Goal: Communication & Community: Answer question/provide support

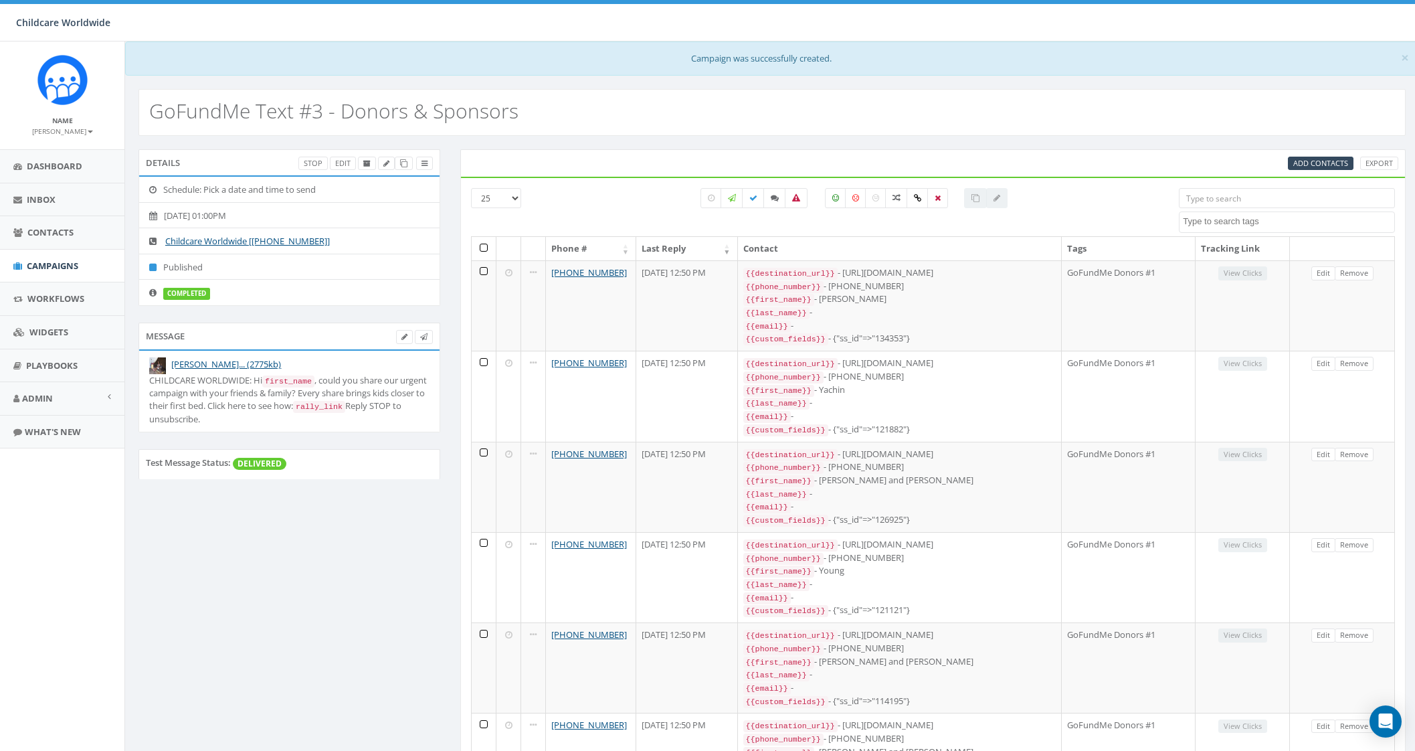
select select
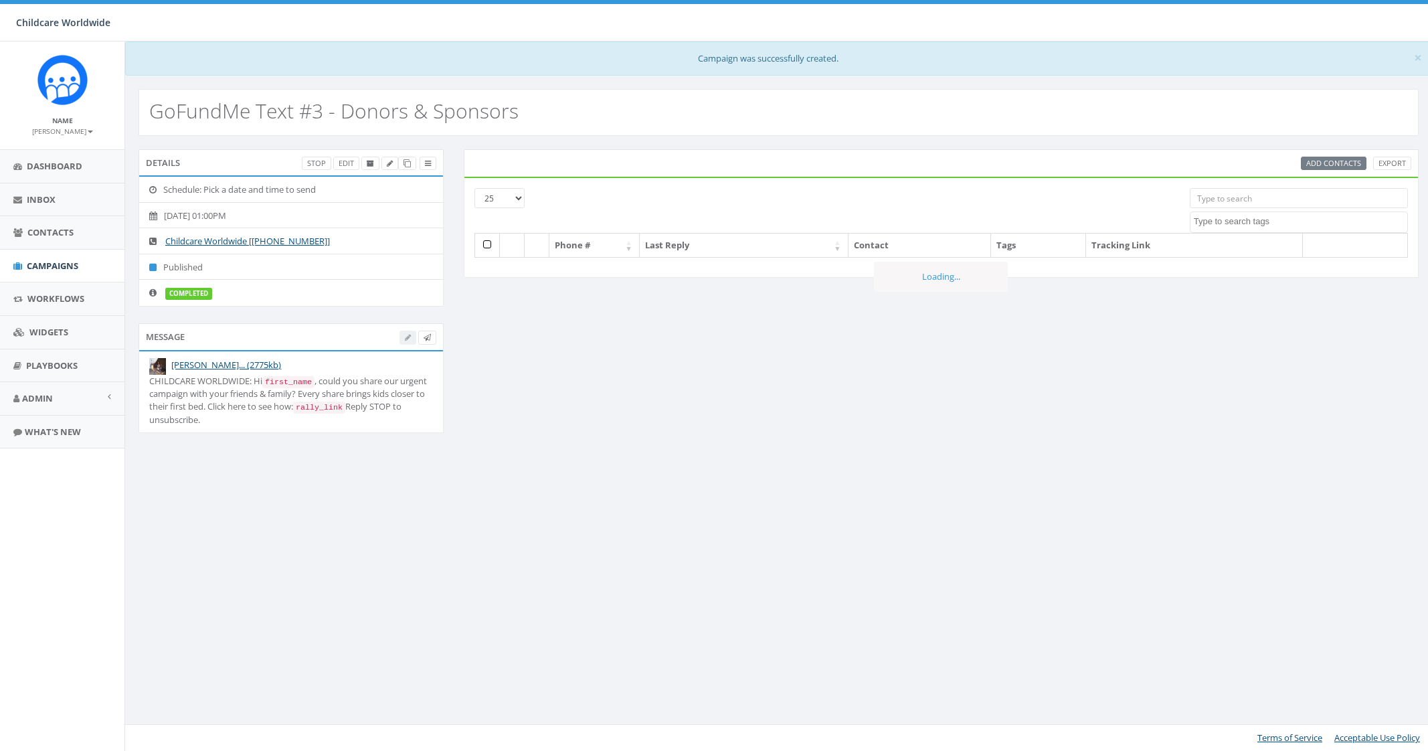
select select
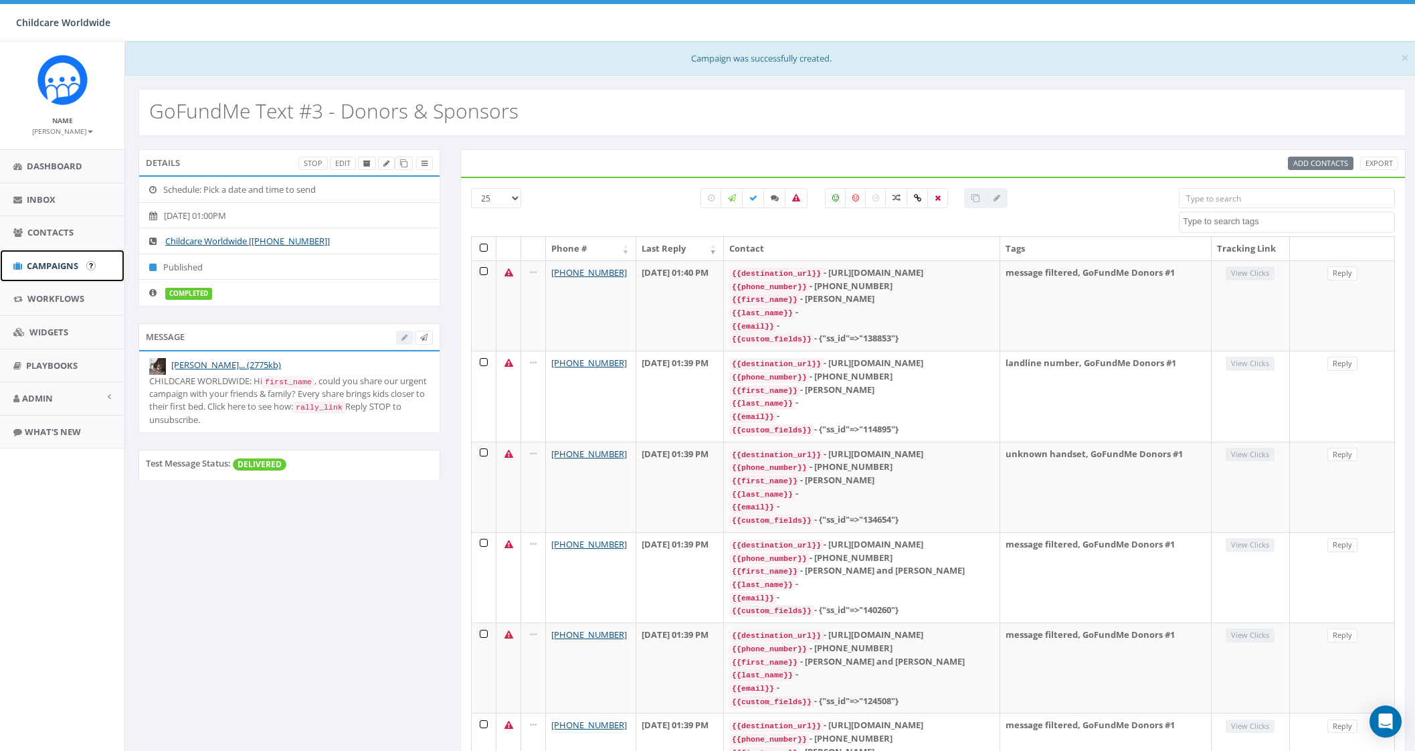
click at [56, 256] on link "Campaigns" at bounding box center [62, 266] width 124 height 33
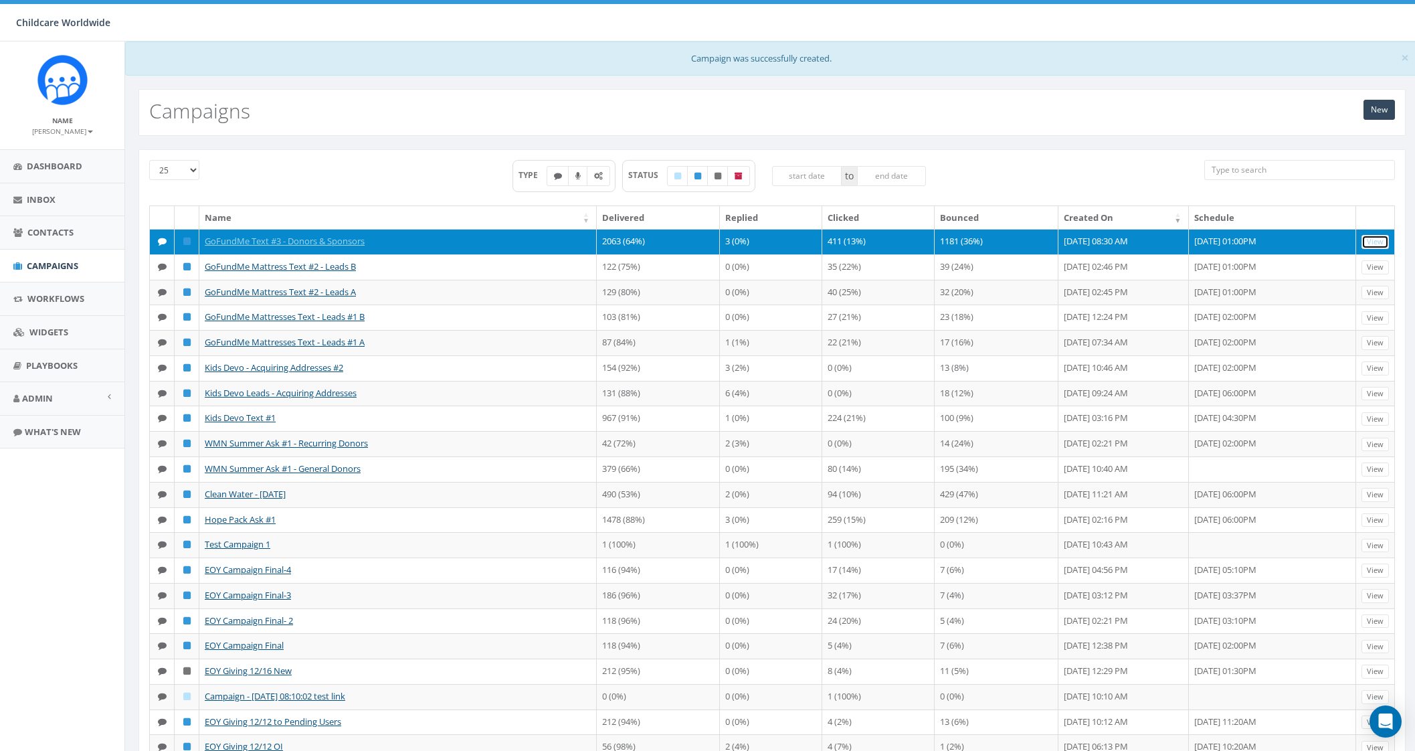
click at [1376, 235] on link "View" at bounding box center [1375, 242] width 27 height 14
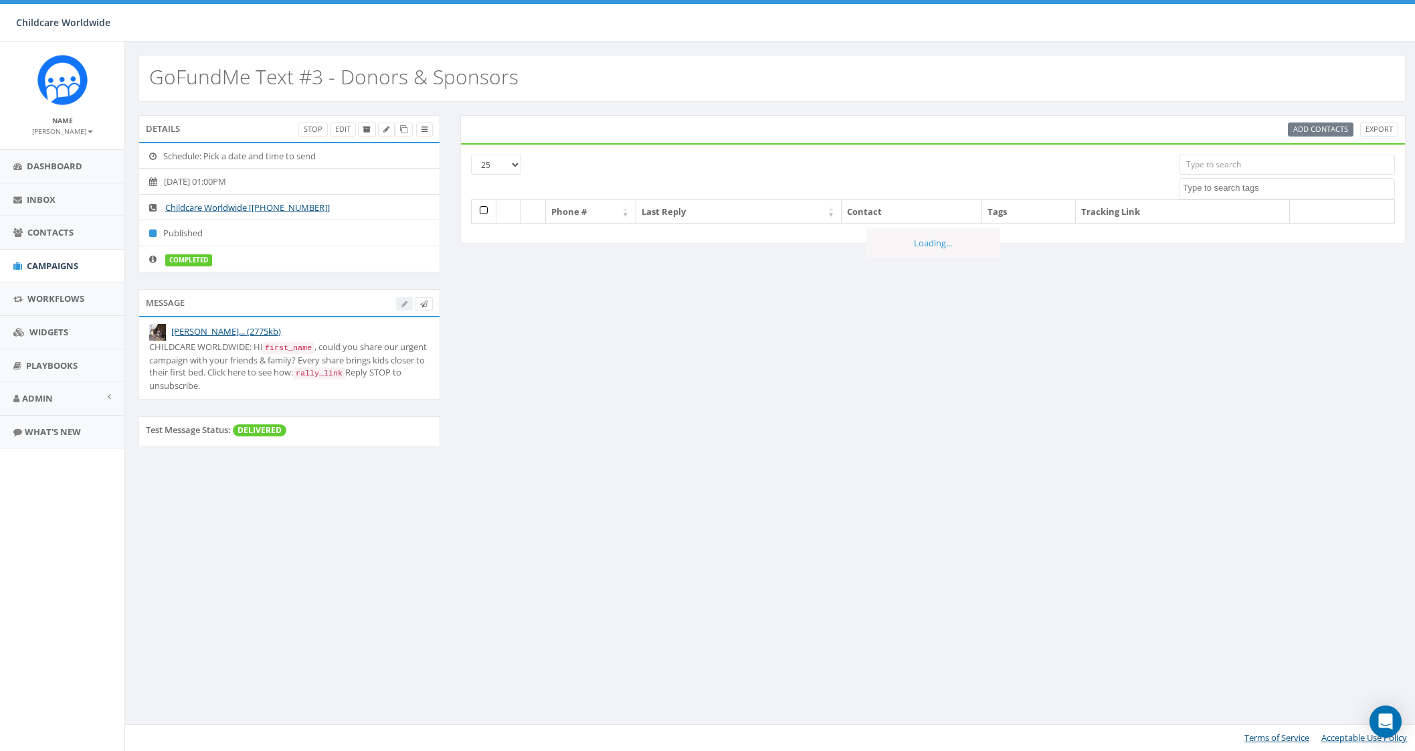
select select
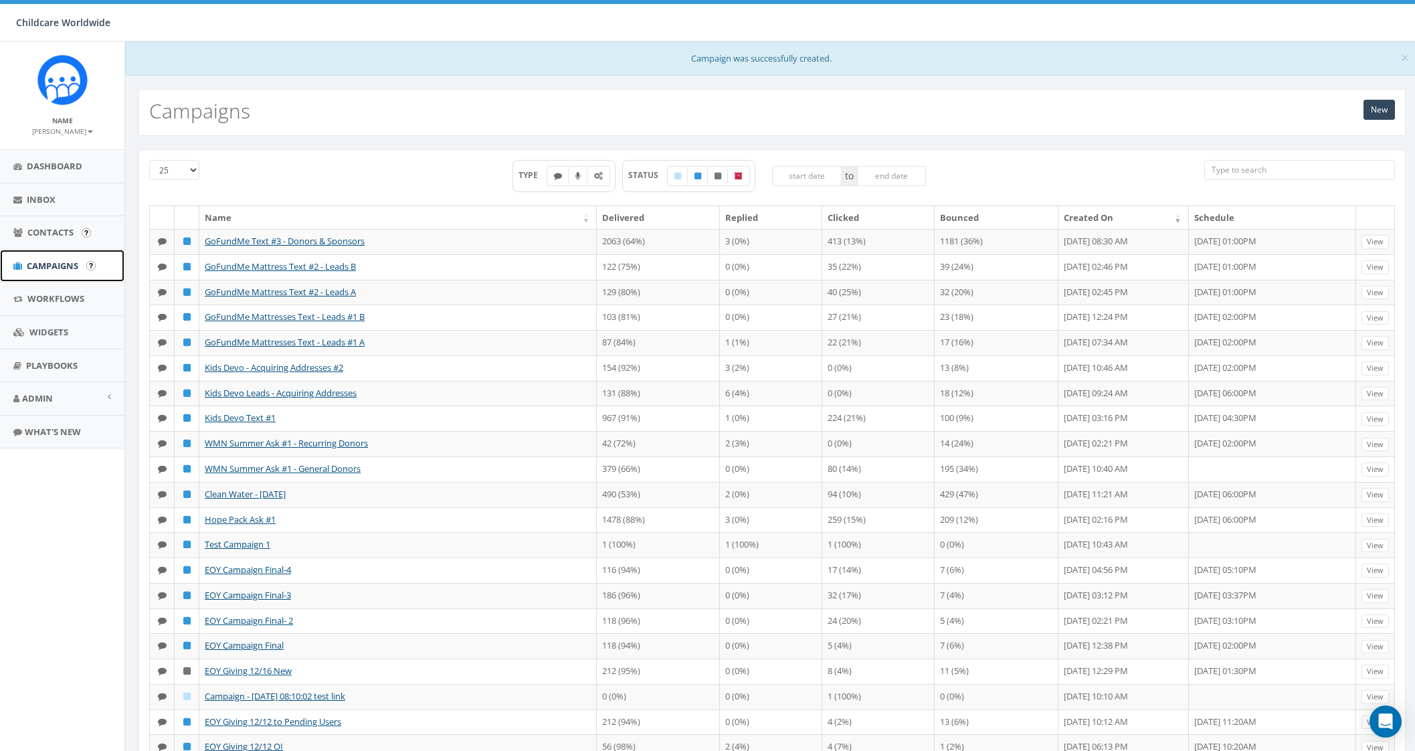
click at [74, 262] on span "Campaigns" at bounding box center [53, 266] width 52 height 12
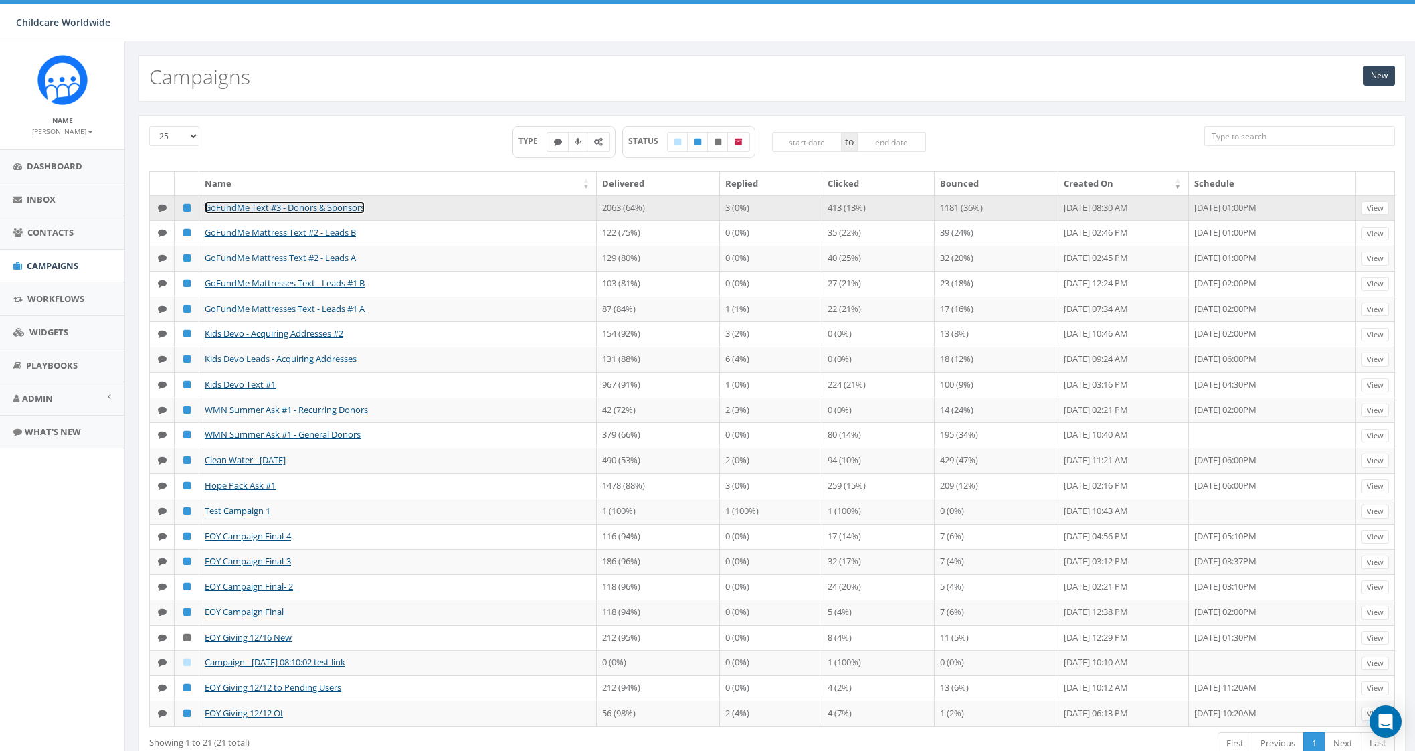
click at [319, 205] on link "GoFundMe Text #3 - Donors & Sponsors" at bounding box center [285, 207] width 160 height 12
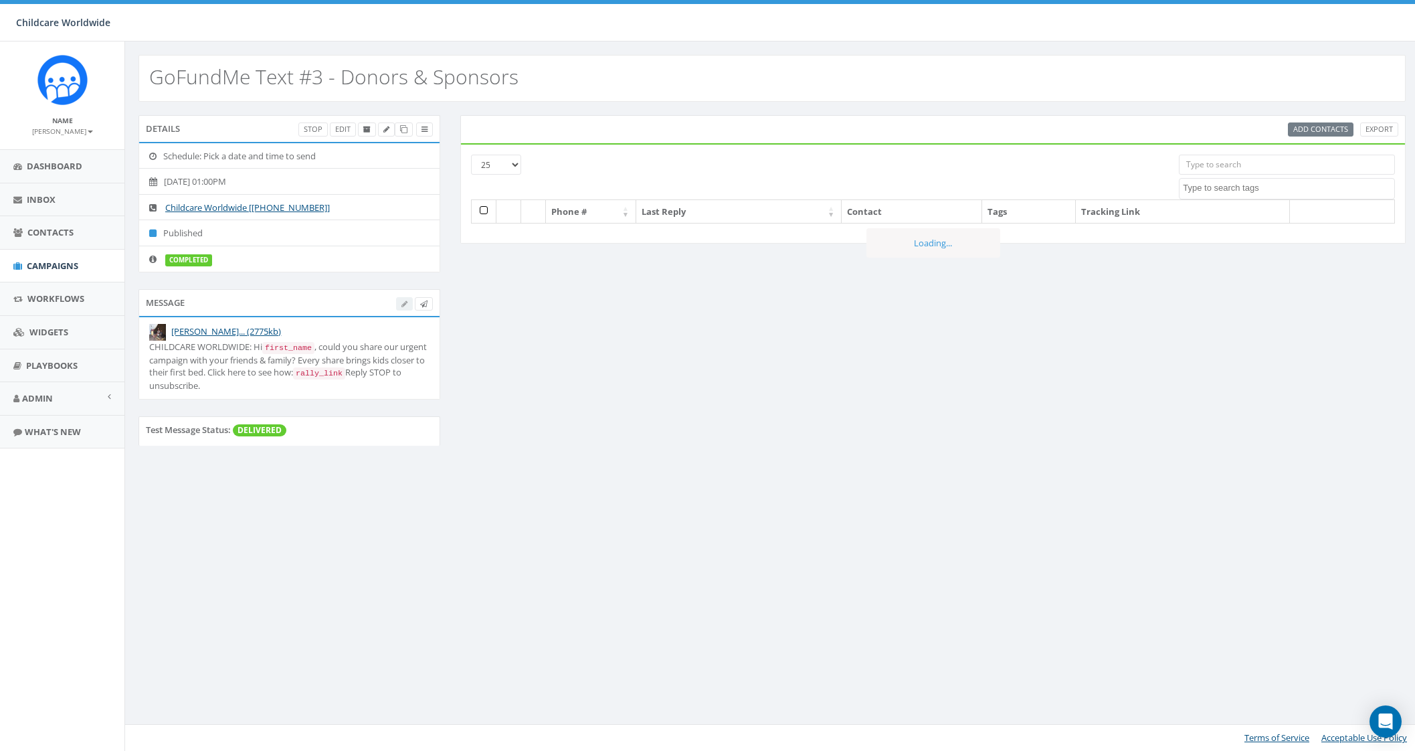
select select
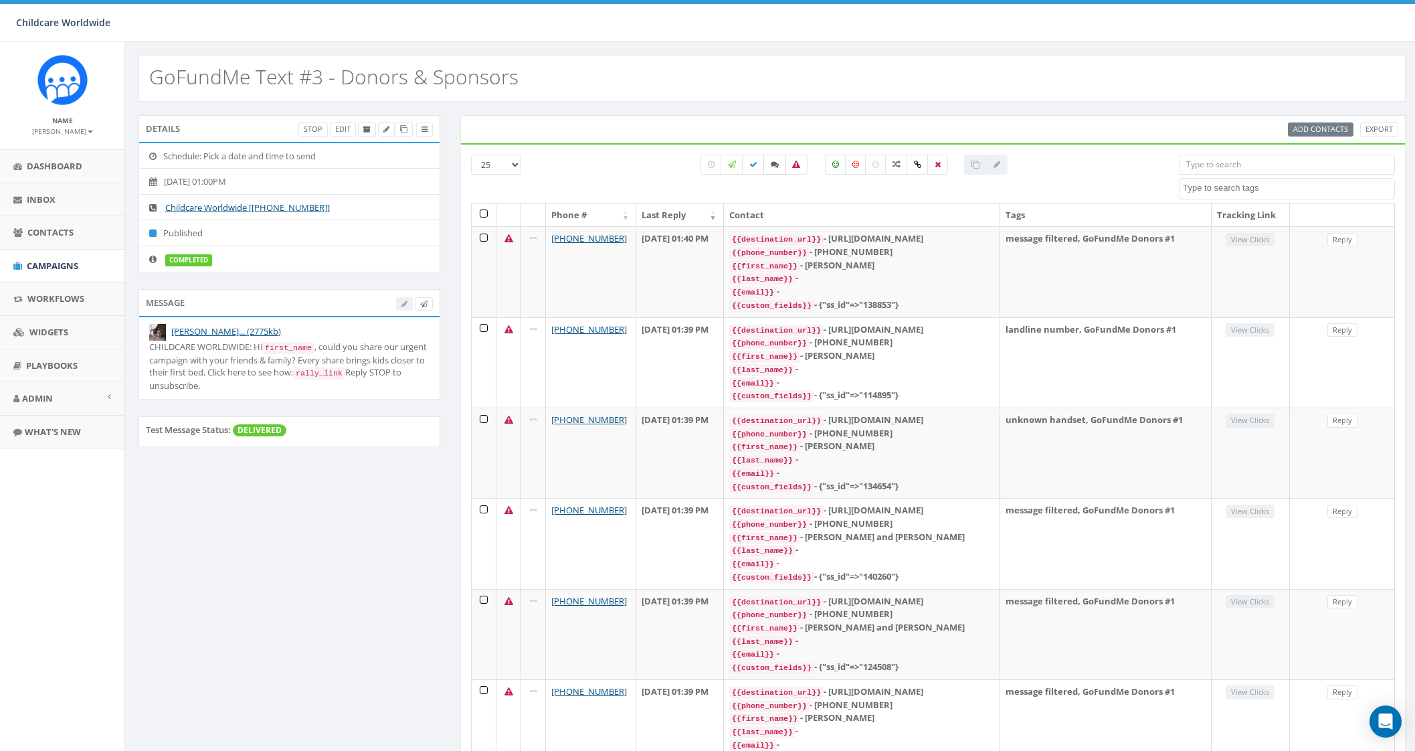
click at [772, 163] on icon at bounding box center [775, 165] width 8 height 8
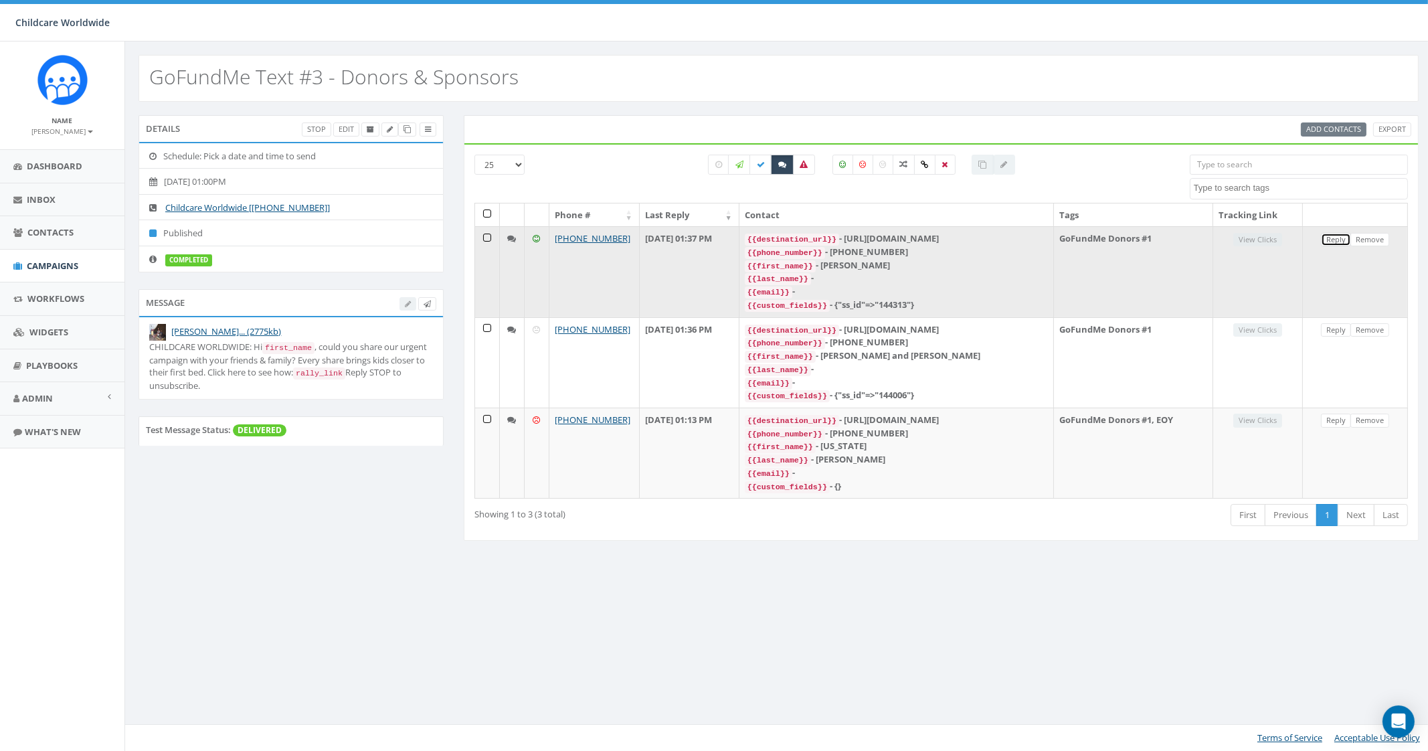
click at [1340, 234] on link "Reply" at bounding box center [1336, 240] width 30 height 14
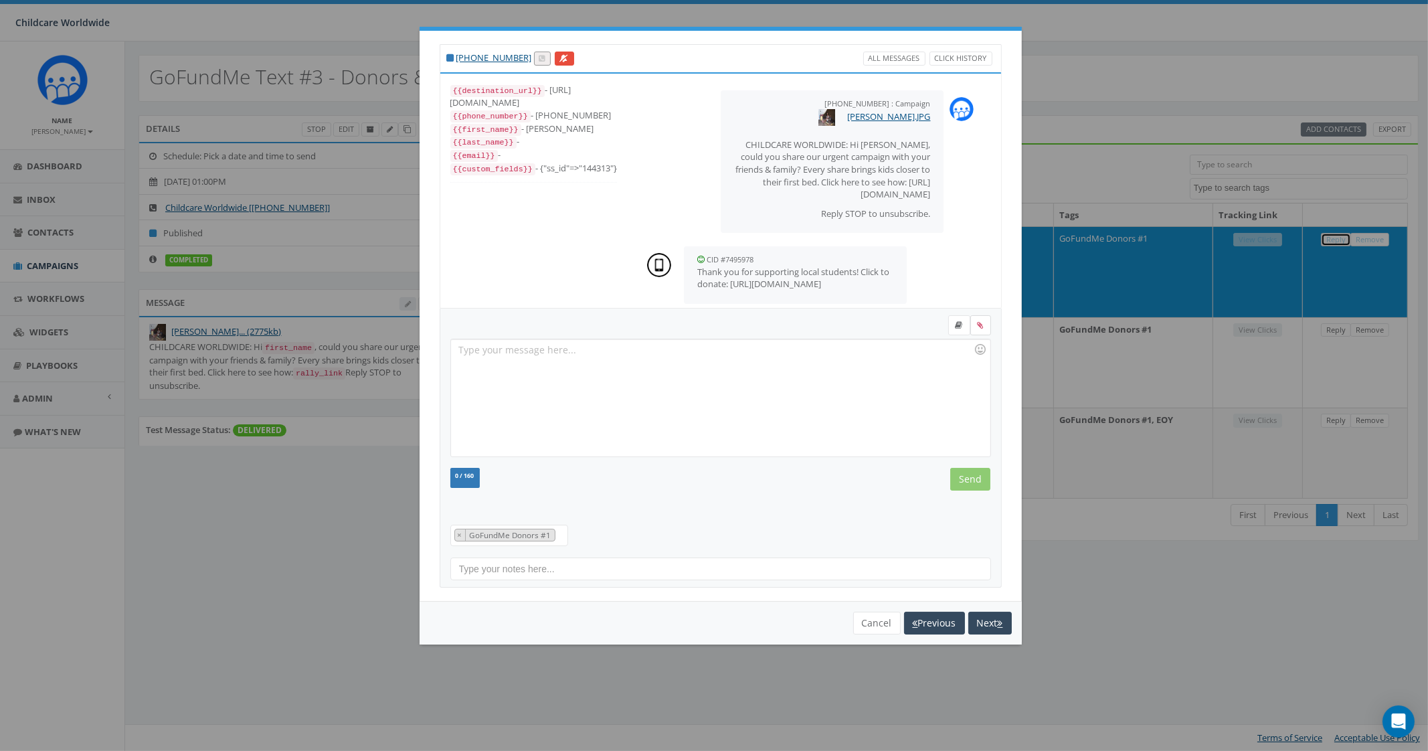
scroll to position [75, 0]
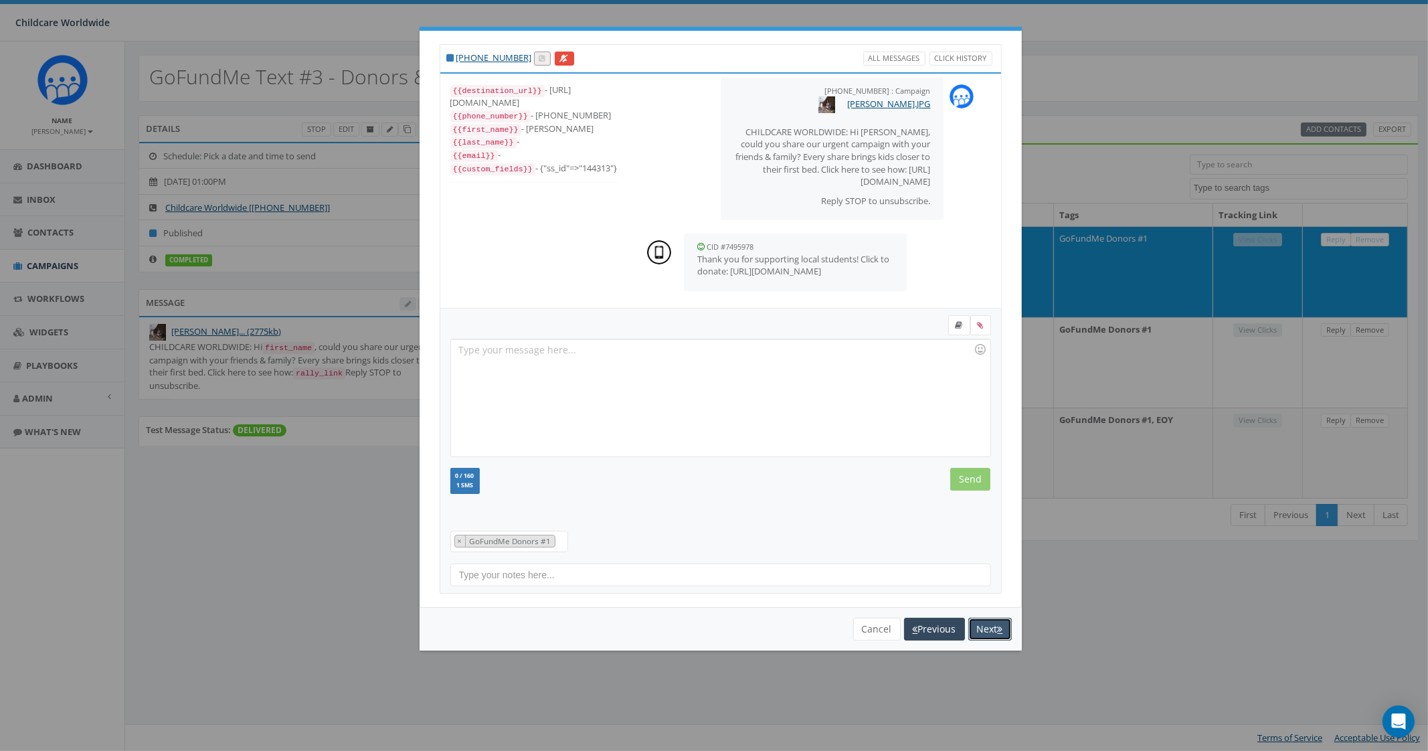
click at [984, 626] on button "Next" at bounding box center [989, 629] width 43 height 23
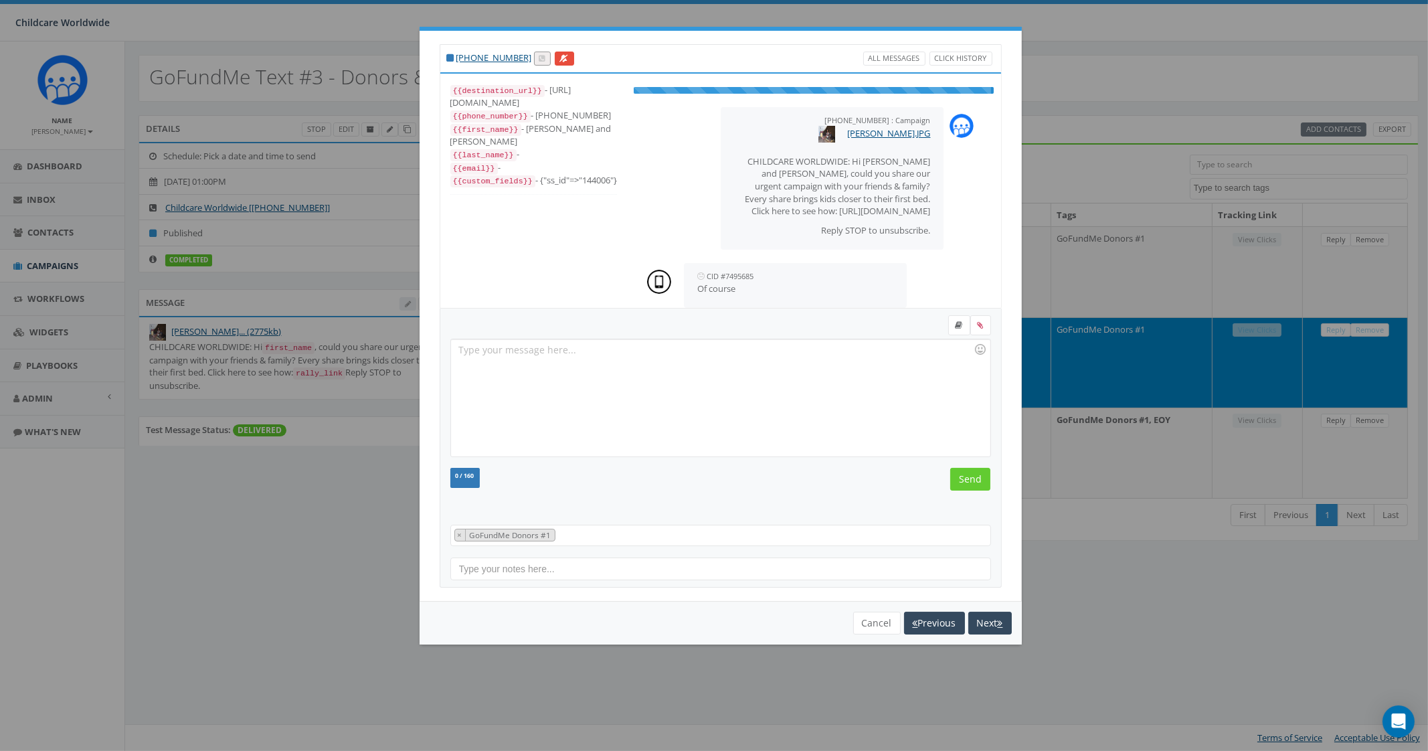
scroll to position [13, 0]
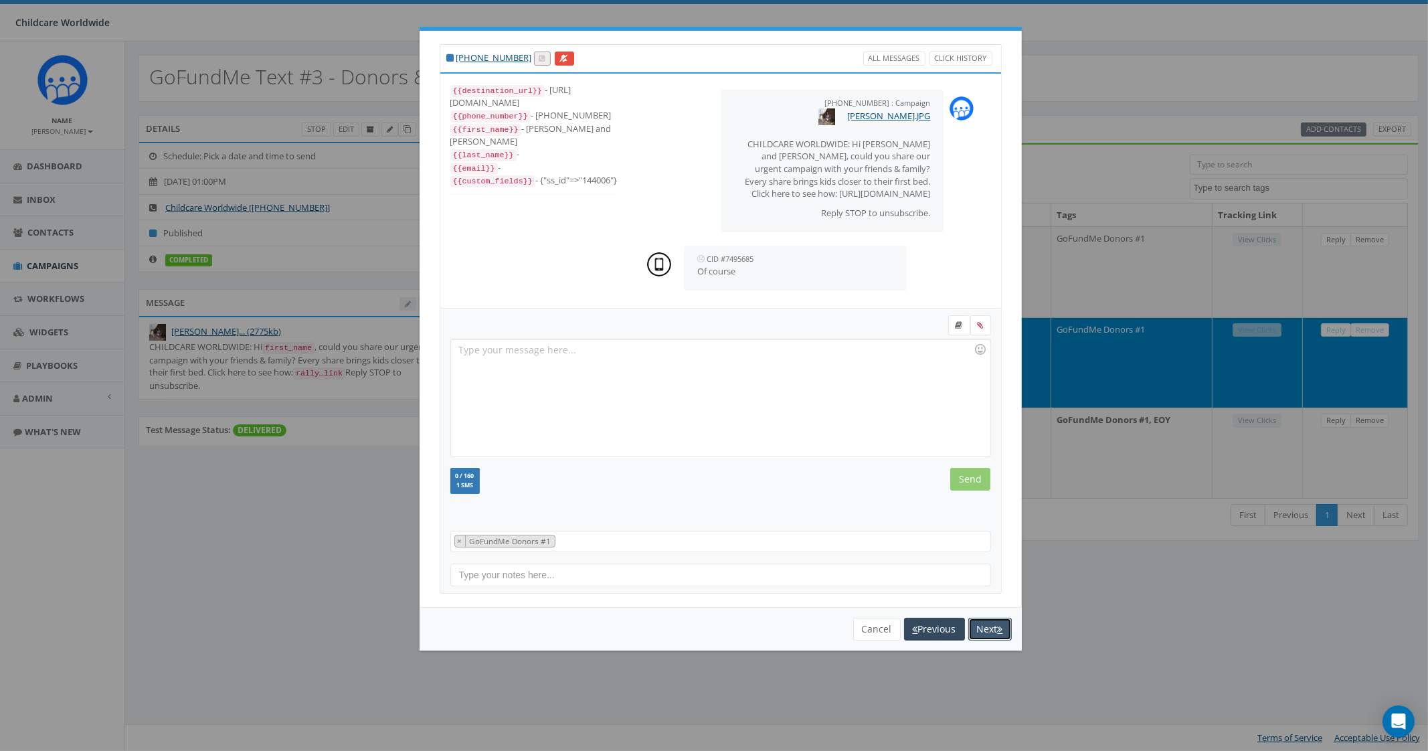
click at [984, 626] on button "Next" at bounding box center [989, 629] width 43 height 23
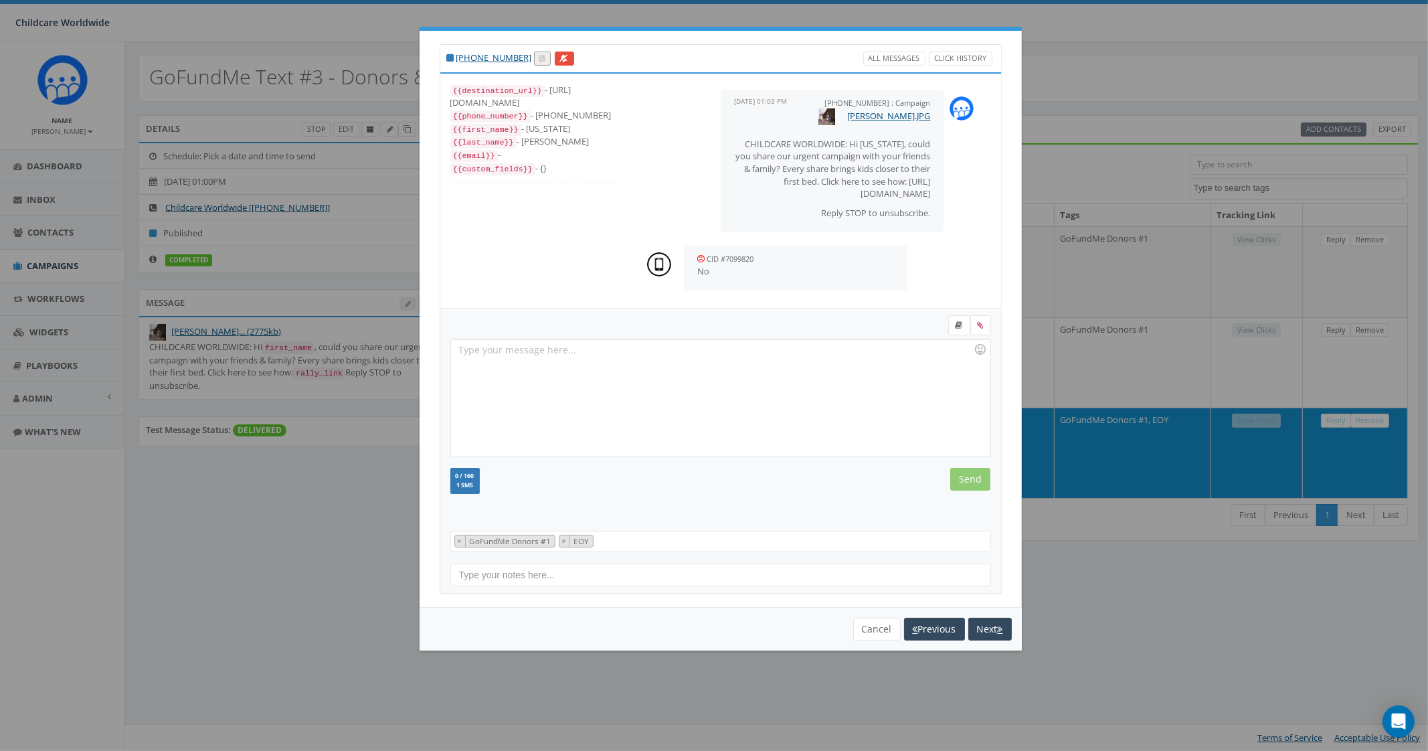
scroll to position [0, 0]
click at [920, 626] on button "Previous" at bounding box center [934, 629] width 61 height 23
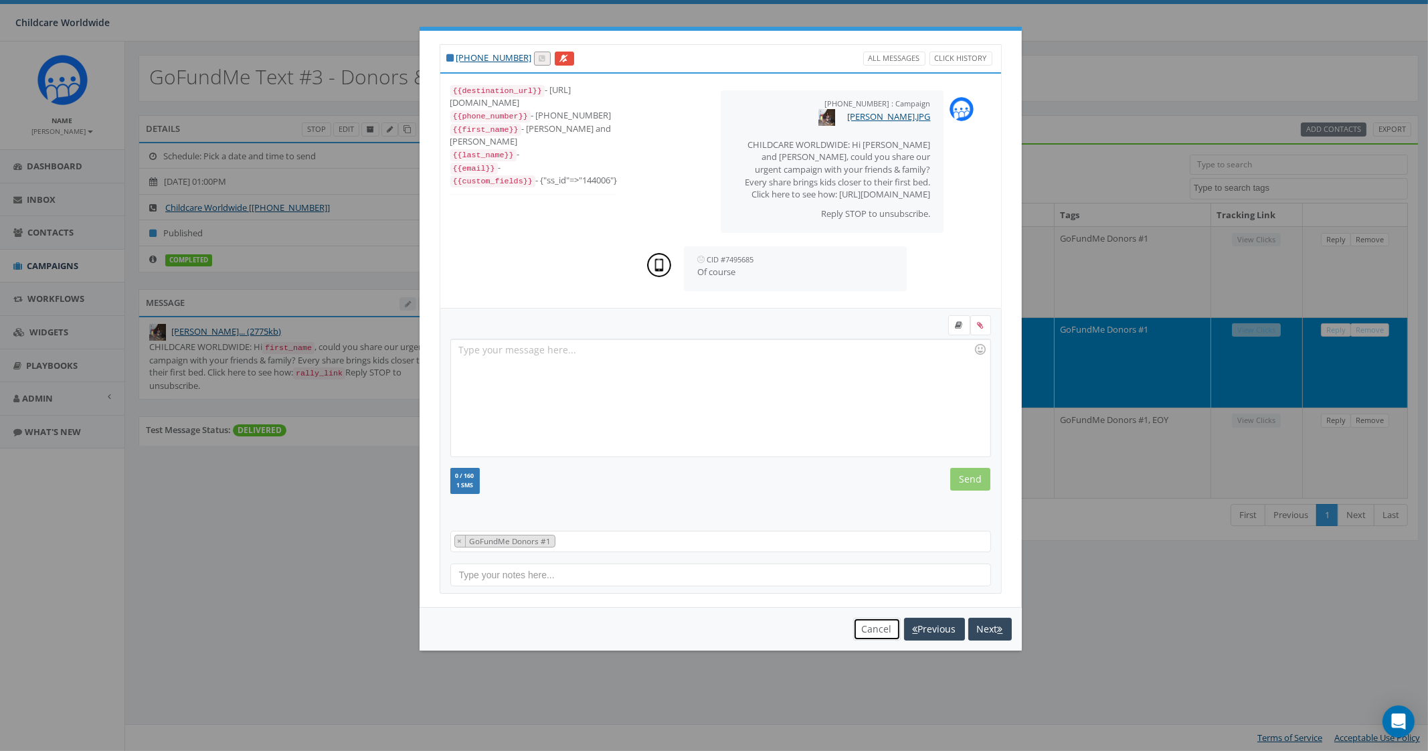
click at [878, 623] on button "Cancel" at bounding box center [877, 629] width 48 height 23
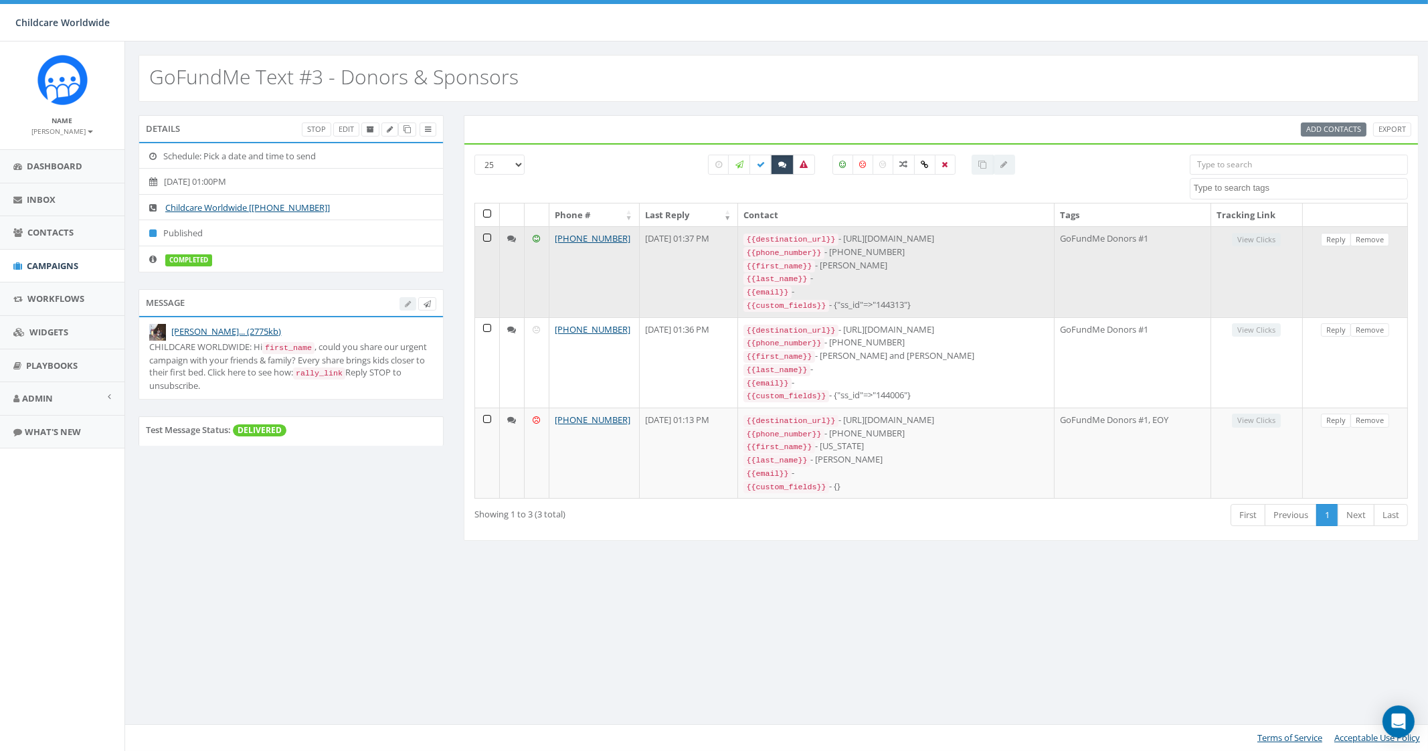
click at [956, 288] on div "{{email}} -" at bounding box center [895, 291] width 304 height 13
click at [1344, 239] on link "Reply" at bounding box center [1336, 240] width 30 height 14
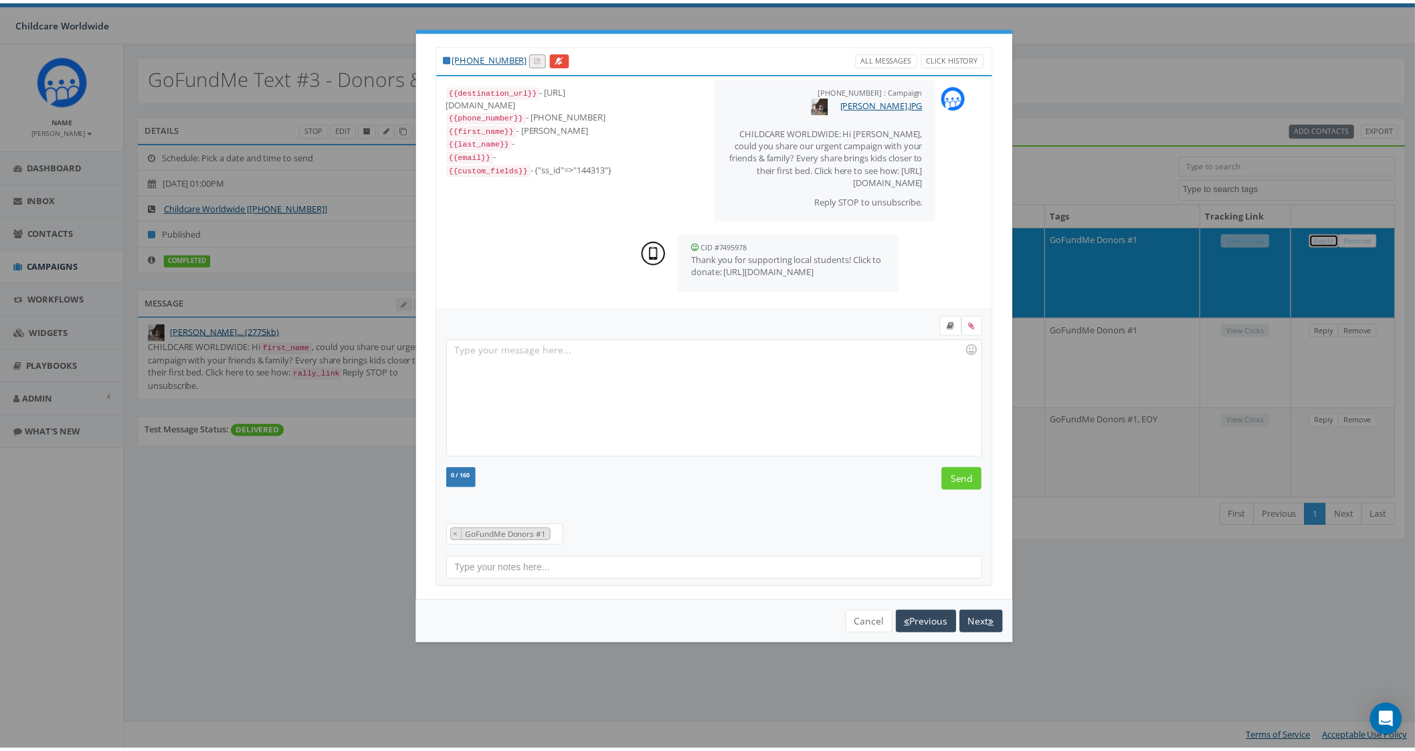
scroll to position [75, 0]
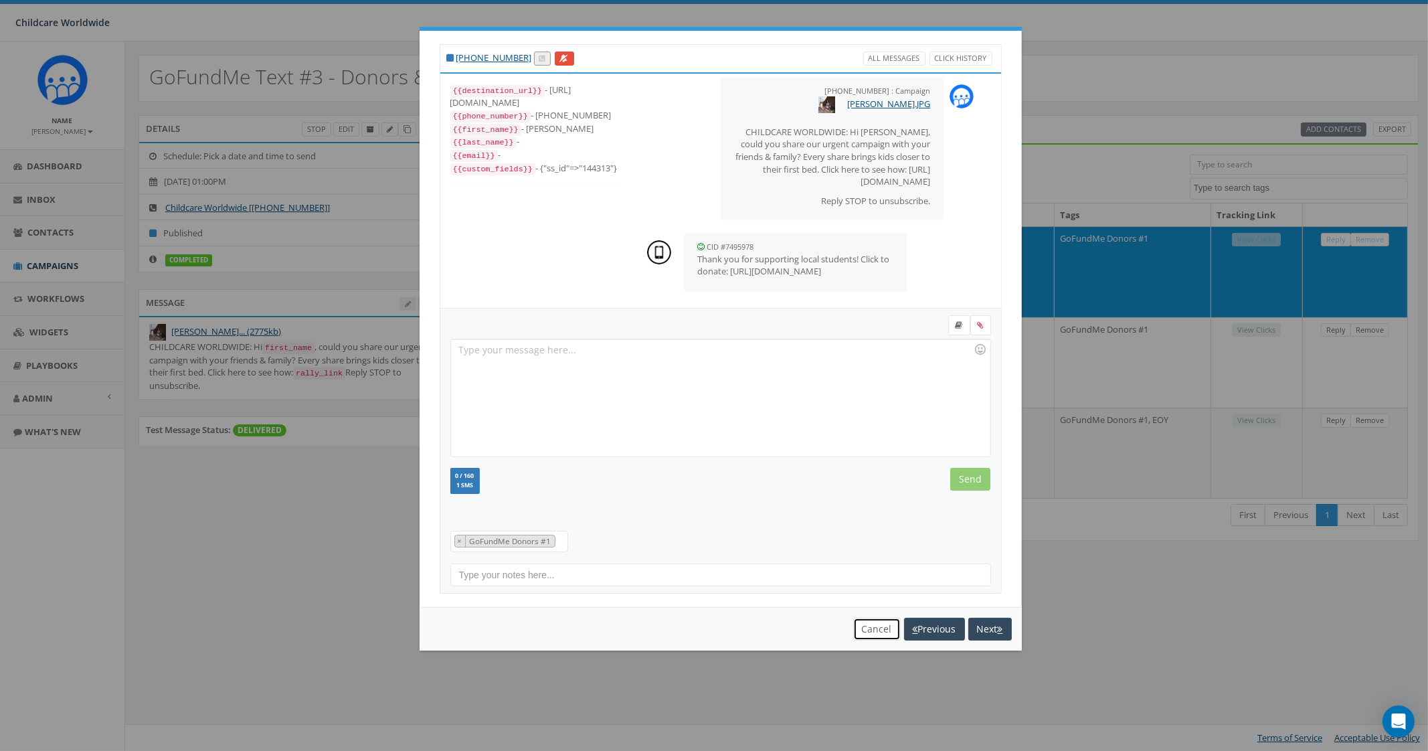
click at [877, 630] on button "Cancel" at bounding box center [877, 629] width 48 height 23
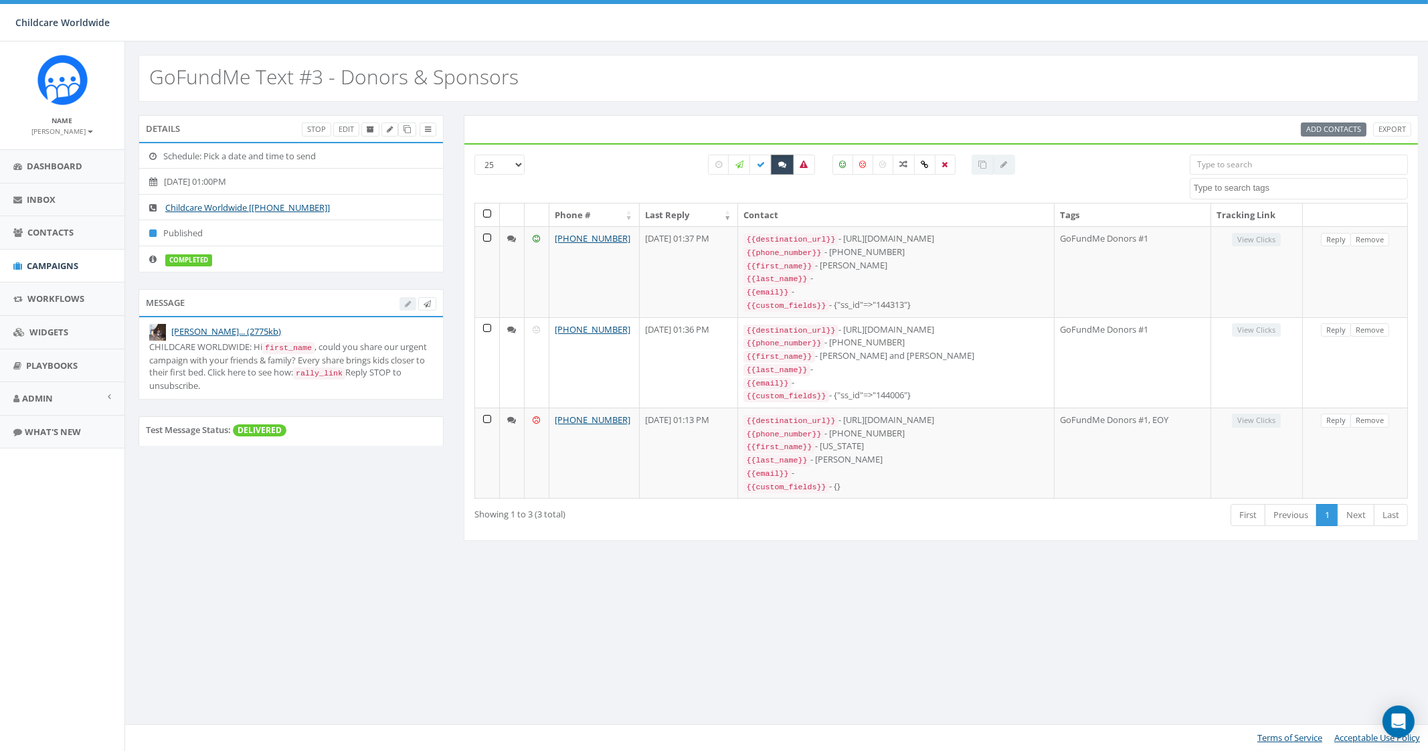
click at [778, 163] on icon at bounding box center [782, 165] width 8 height 8
checkbox input "false"
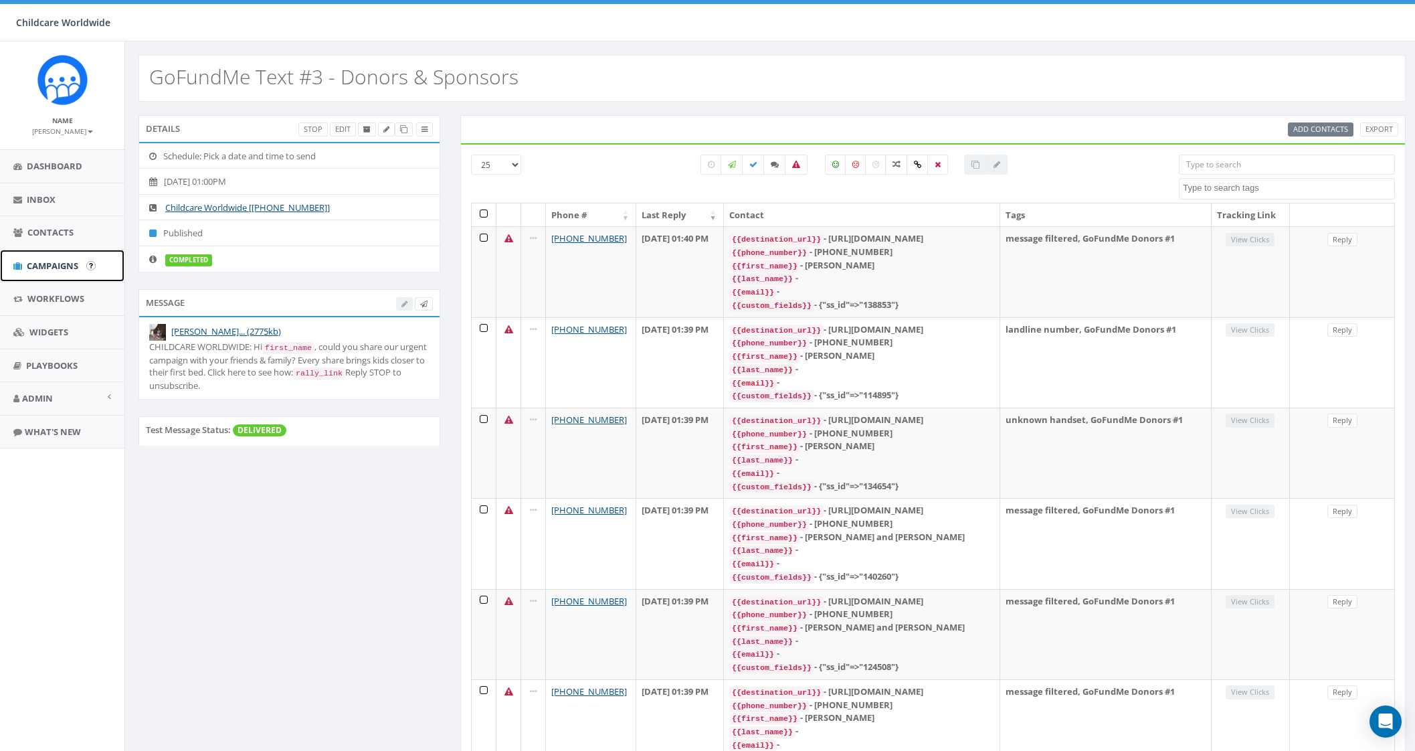
click at [64, 270] on span "Campaigns" at bounding box center [53, 266] width 52 height 12
